Goal: Task Accomplishment & Management: Manage account settings

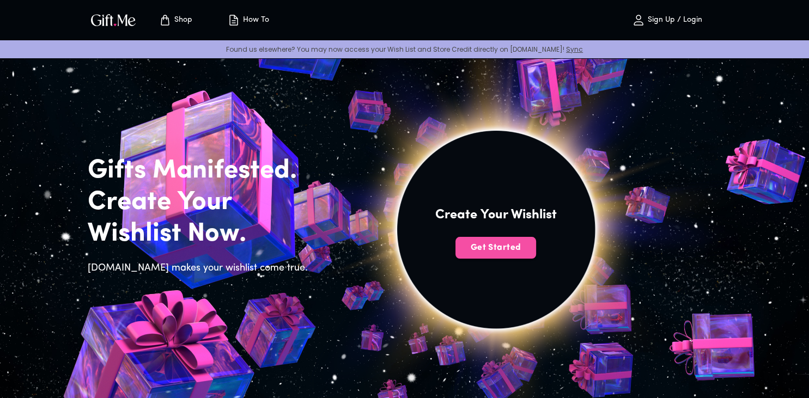
click at [518, 253] on span "Get Started" at bounding box center [496, 248] width 81 height 12
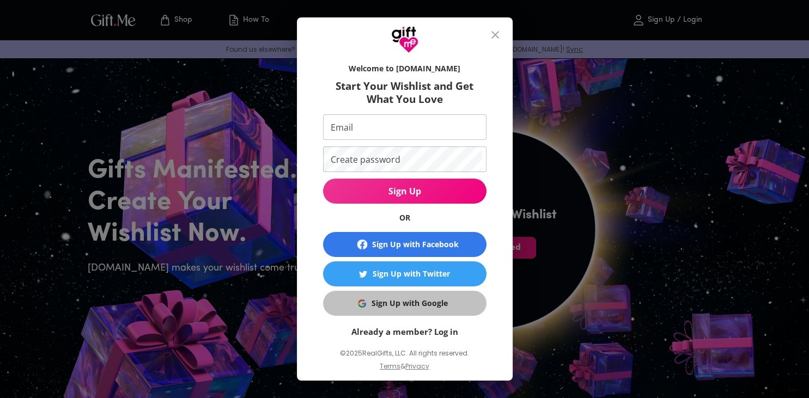
click at [445, 302] on div "Sign Up with Google" at bounding box center [410, 304] width 76 height 12
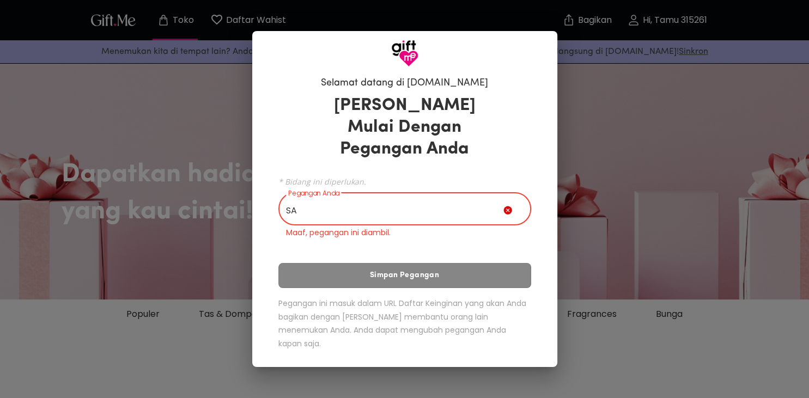
type input "S"
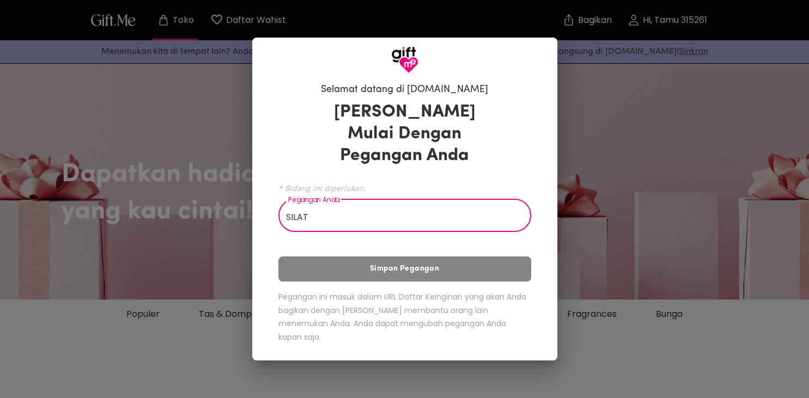
type input "SILAT"
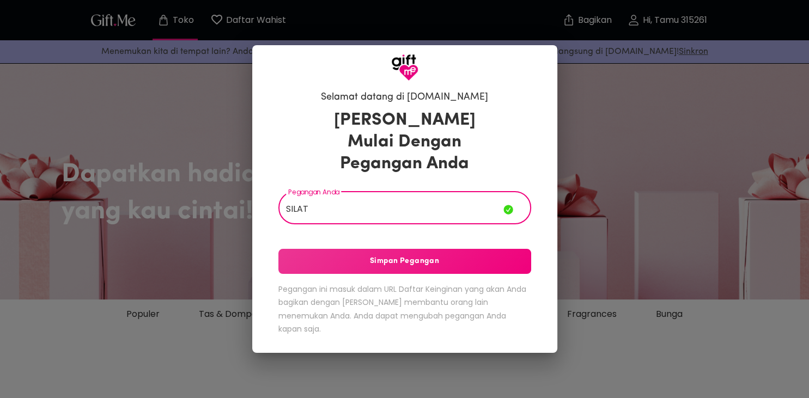
click at [483, 267] on span "Simpan Pegangan" at bounding box center [404, 262] width 253 height 12
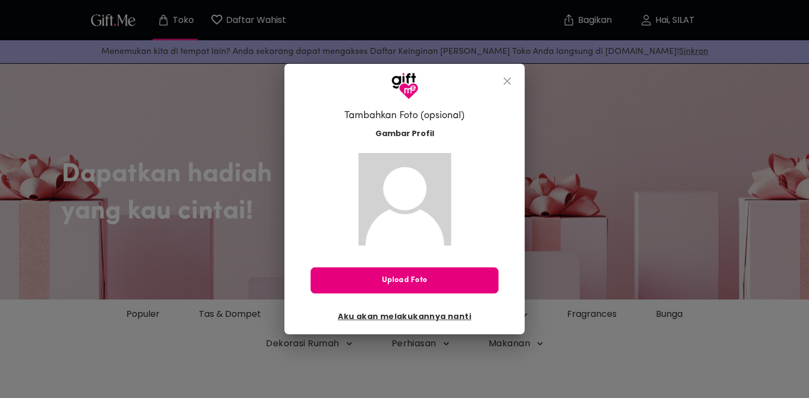
click at [504, 80] on icon "dekat" at bounding box center [507, 81] width 13 height 13
